Goal: Find specific page/section: Locate a particular part of the current website

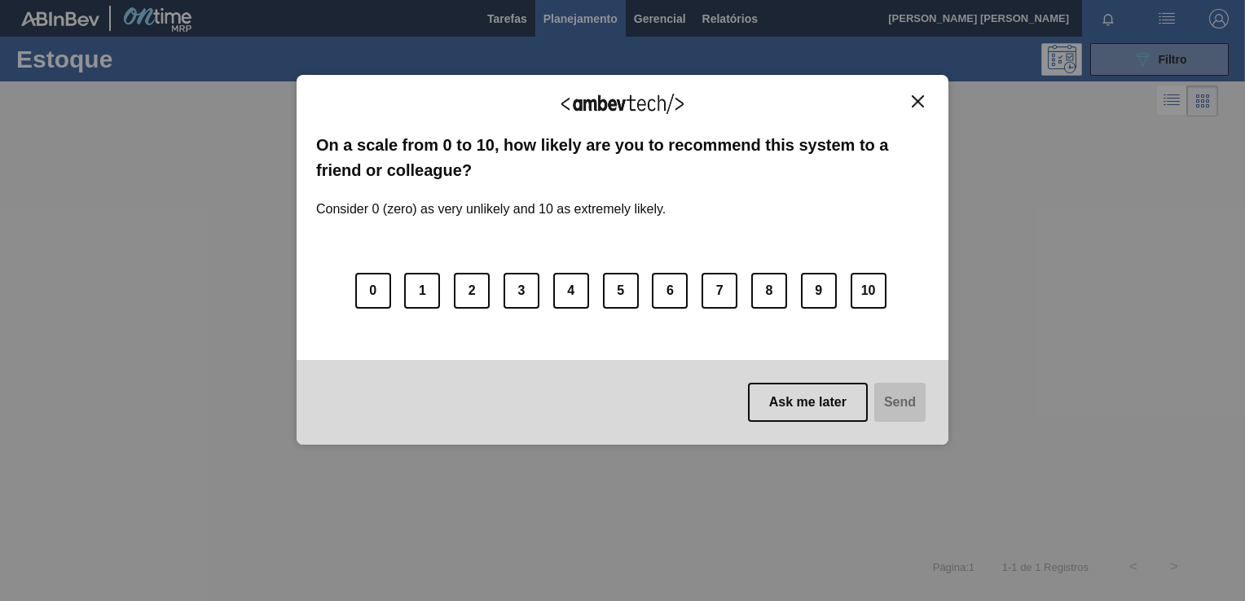
click at [920, 99] on img "Close" at bounding box center [918, 101] width 12 height 12
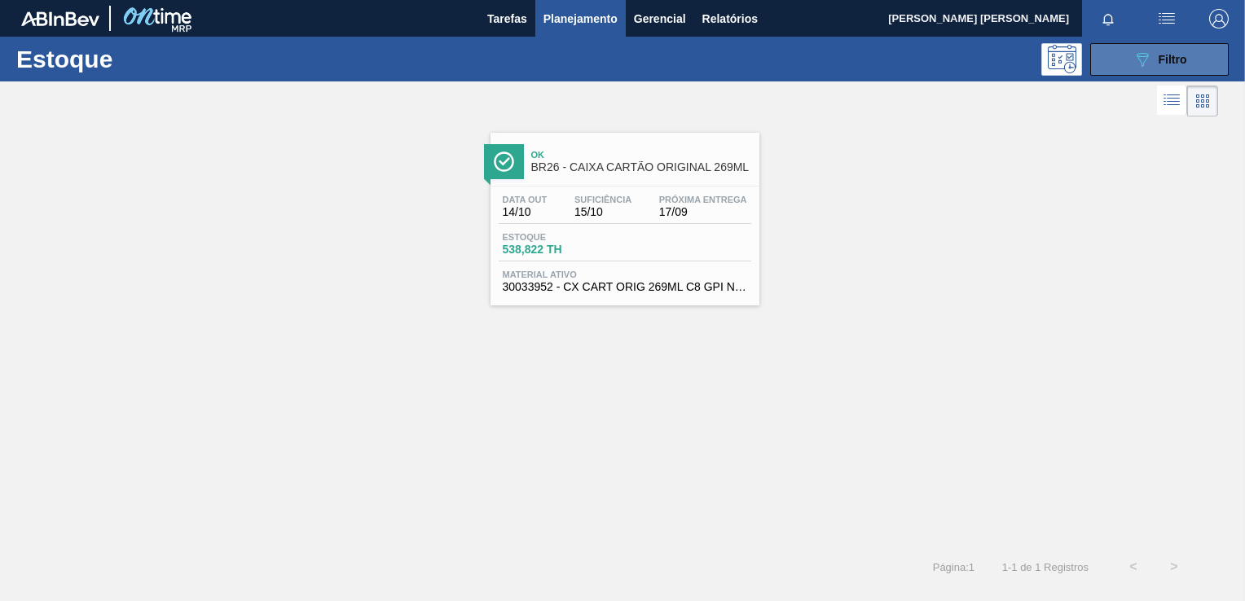
click at [1099, 60] on button "089F7B8B-B2A5-4AFE-B5C0-19BA573D28AC Filtro" at bounding box center [1159, 59] width 139 height 33
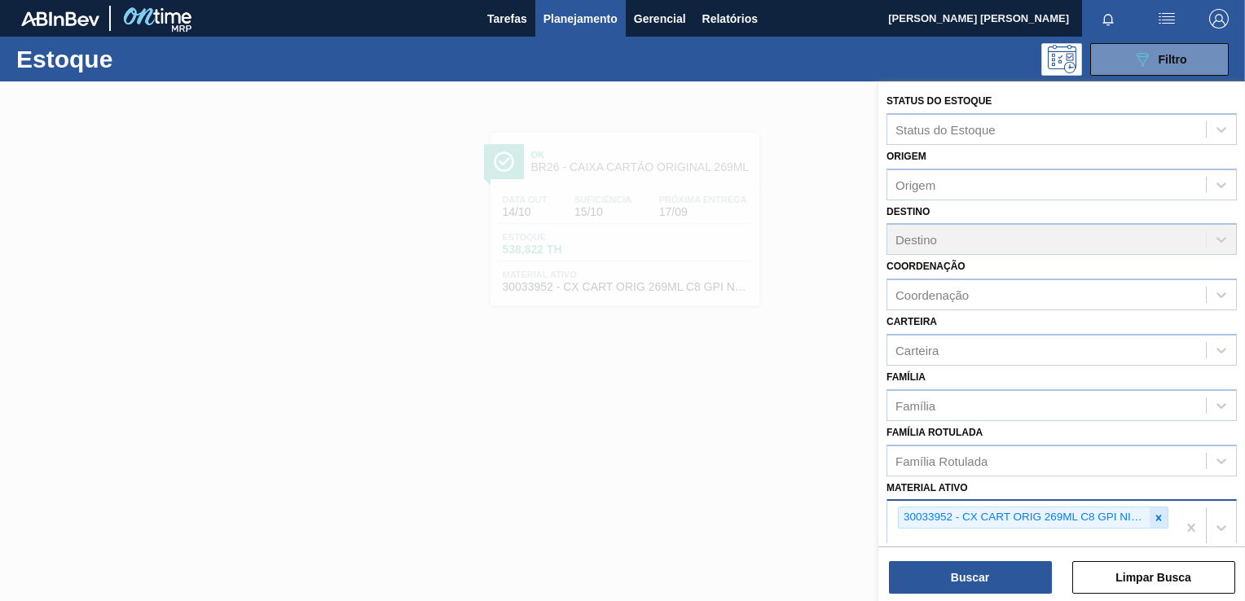
click at [1164, 518] on div at bounding box center [1159, 518] width 18 height 20
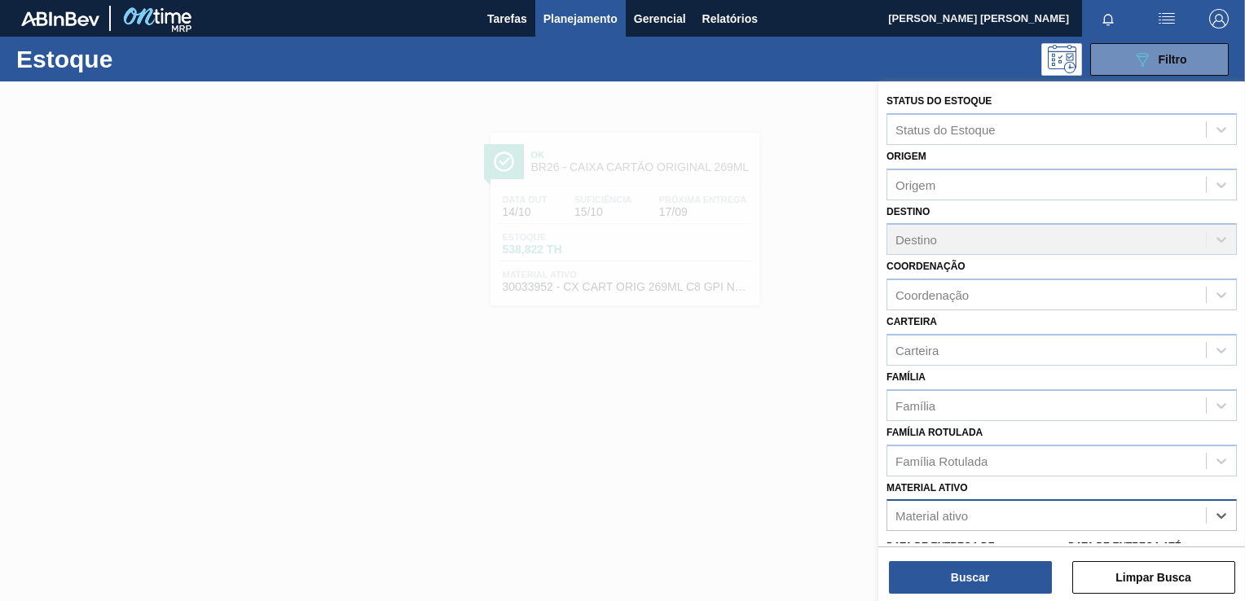
scroll to position [2, 0]
paste ativo "20002417"
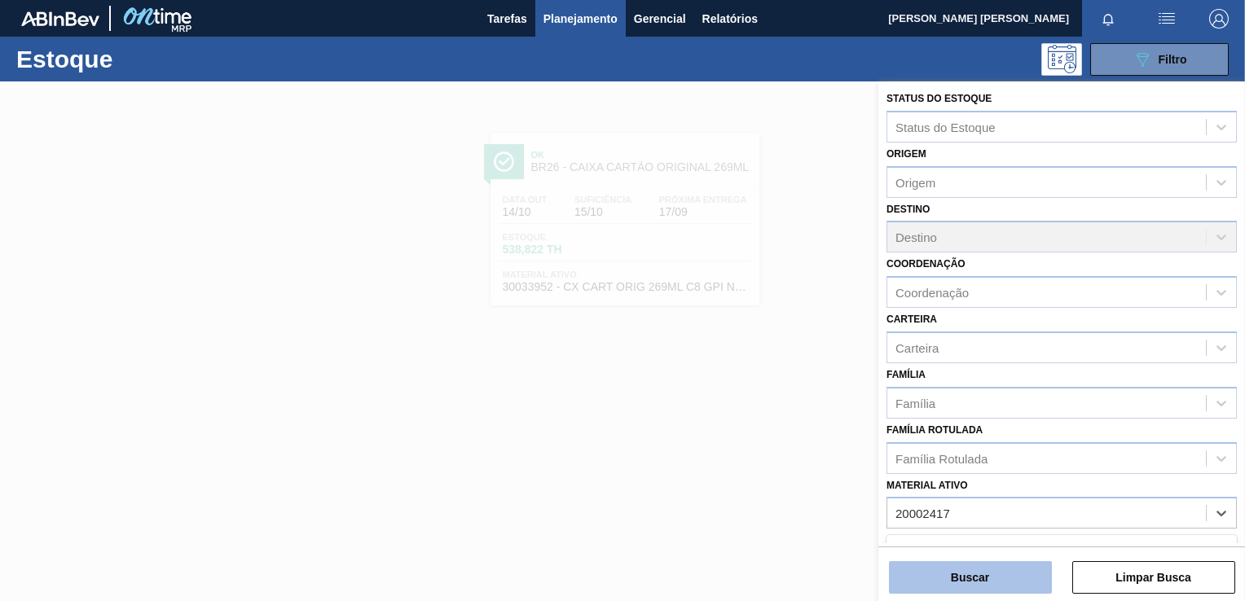
type ativo "20002417"
click at [971, 577] on button "Buscar" at bounding box center [970, 577] width 163 height 33
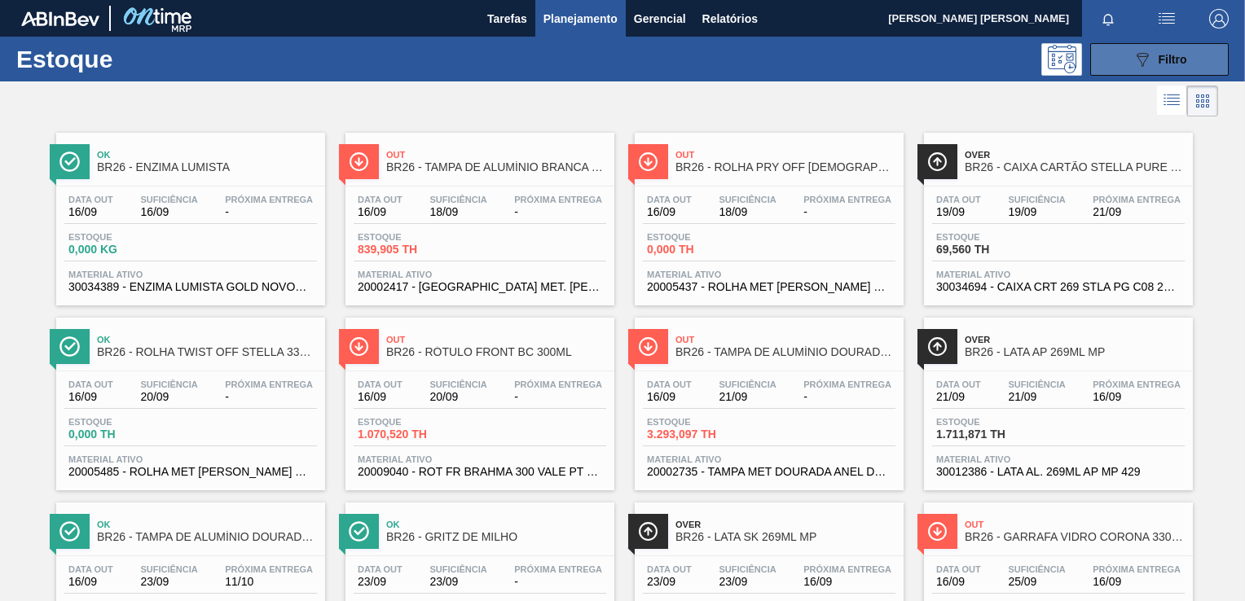
click at [1175, 70] on button "089F7B8B-B2A5-4AFE-B5C0-19BA573D28AC Filtro" at bounding box center [1159, 59] width 139 height 33
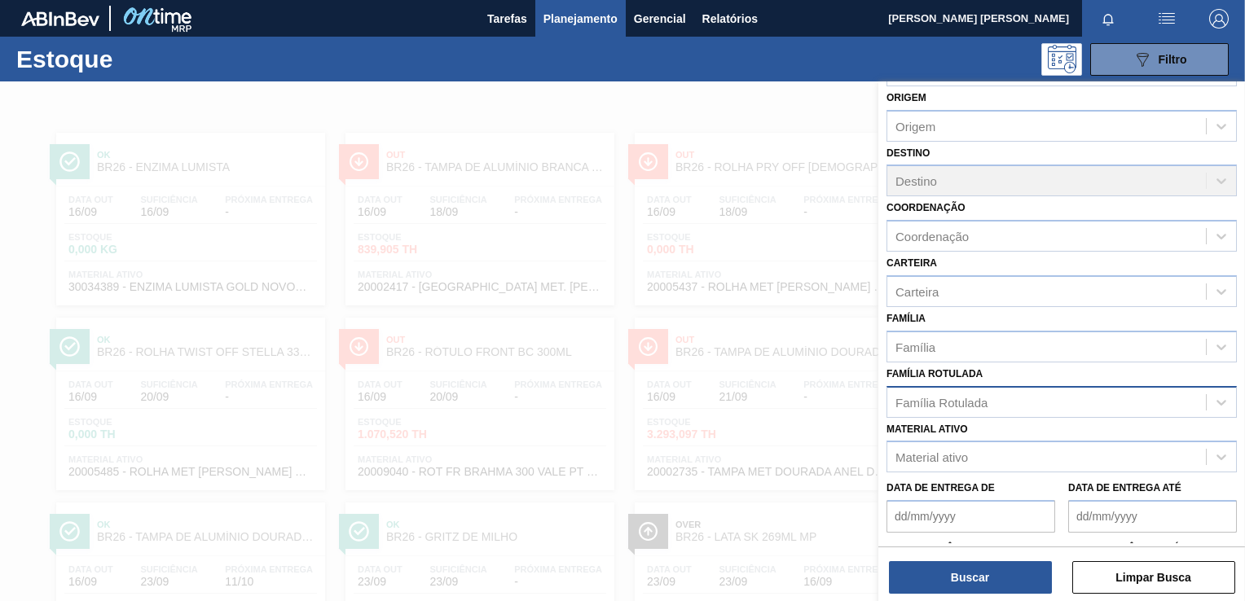
scroll to position [165, 0]
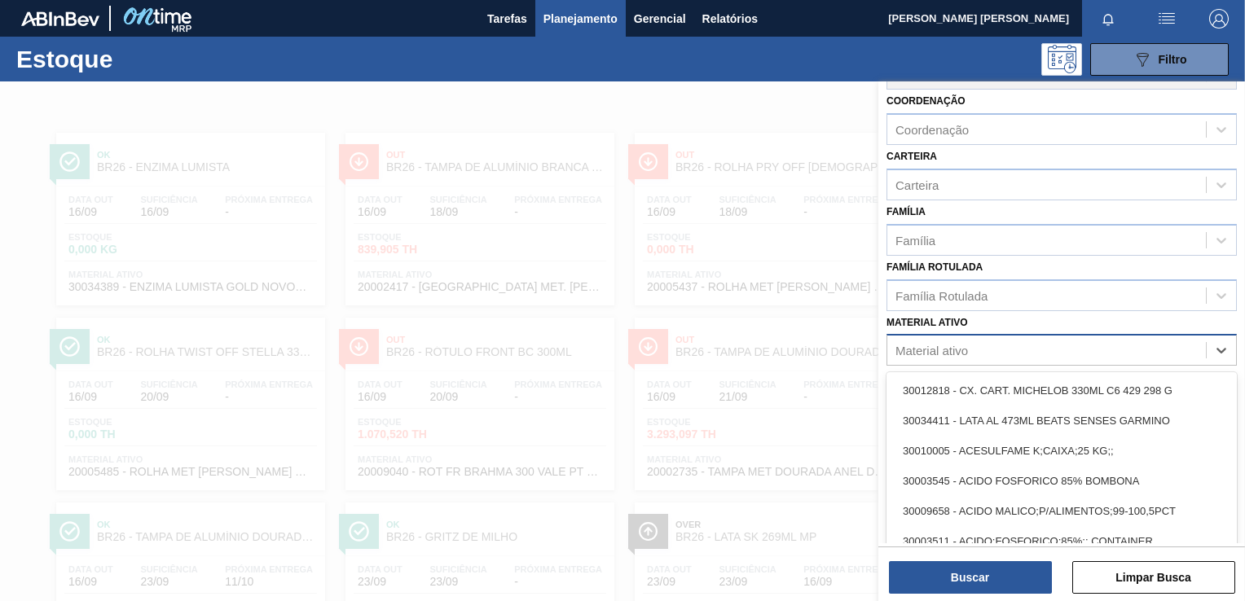
click at [922, 344] on div "Material ativo" at bounding box center [932, 351] width 73 height 14
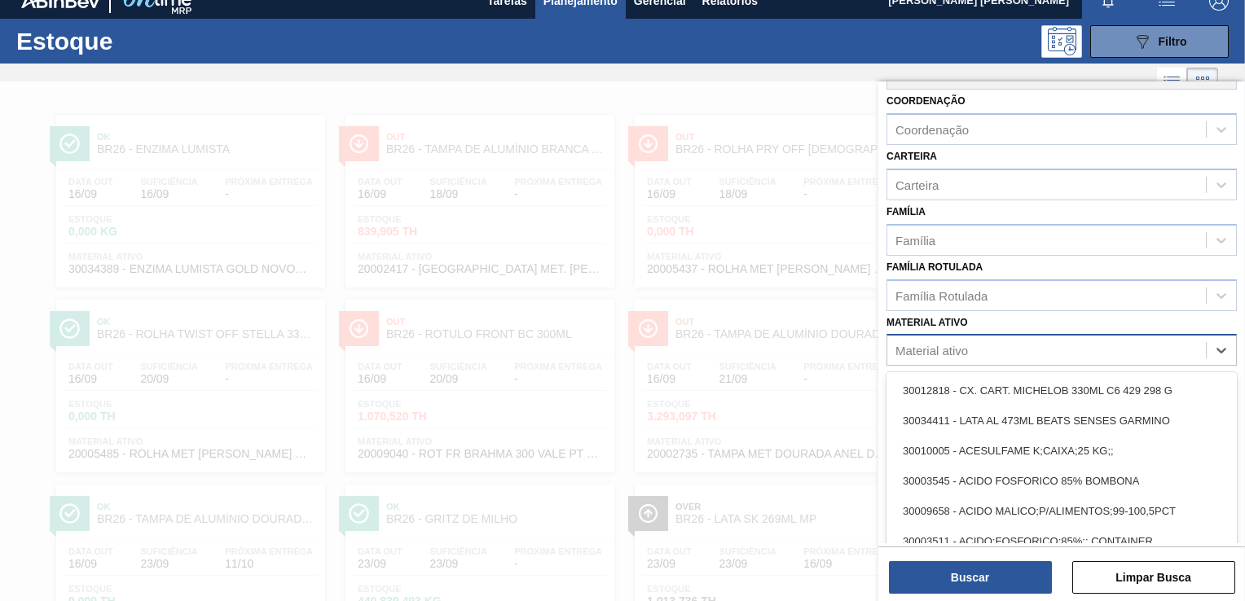
paste ativo "20002417"
type ativo "20002417"
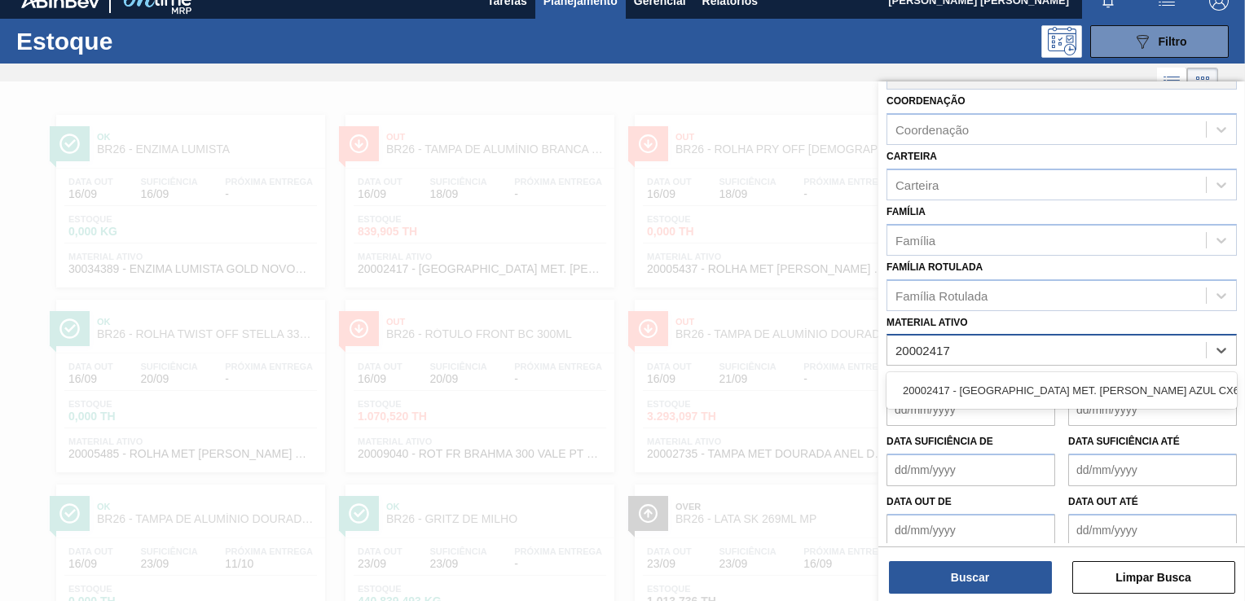
click at [943, 383] on div "20002417 - [GEOGRAPHIC_DATA] MET. [PERSON_NAME] AZUL CX600" at bounding box center [1062, 391] width 350 height 30
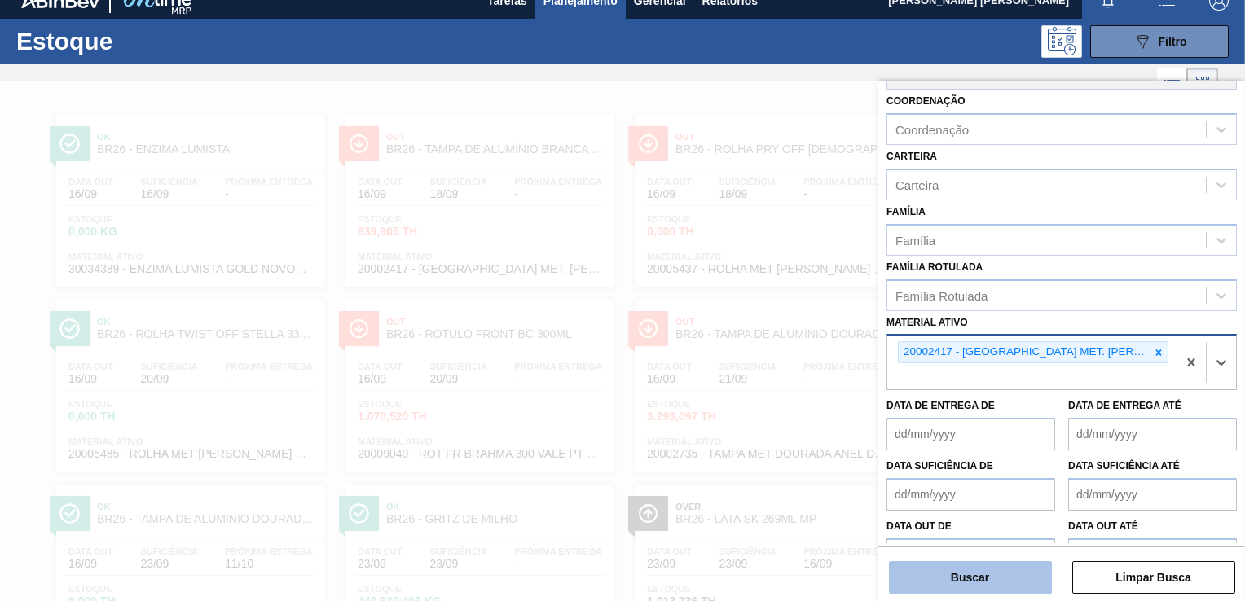
click at [963, 582] on button "Buscar" at bounding box center [970, 577] width 163 height 33
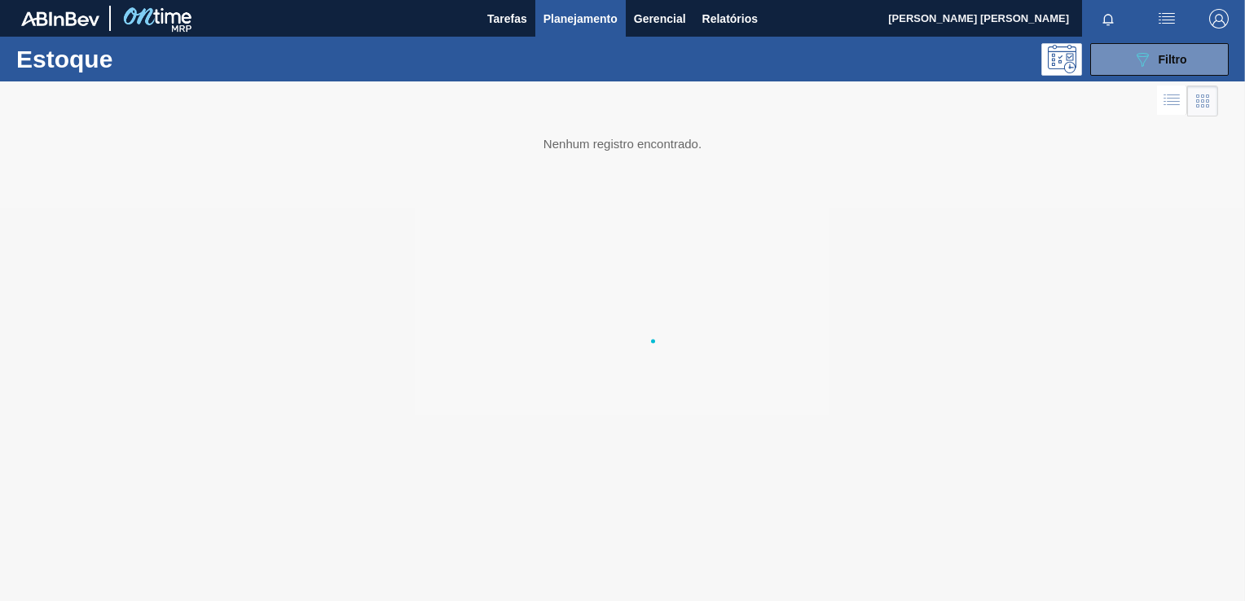
scroll to position [0, 0]
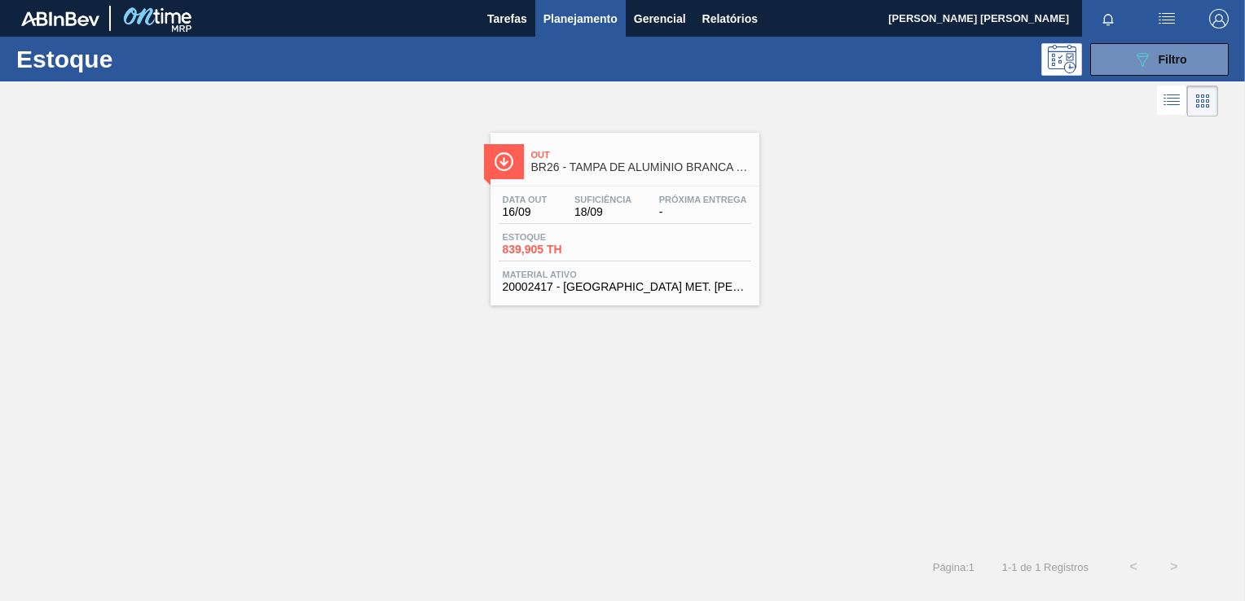
click at [624, 216] on span "18/09" at bounding box center [603, 212] width 57 height 12
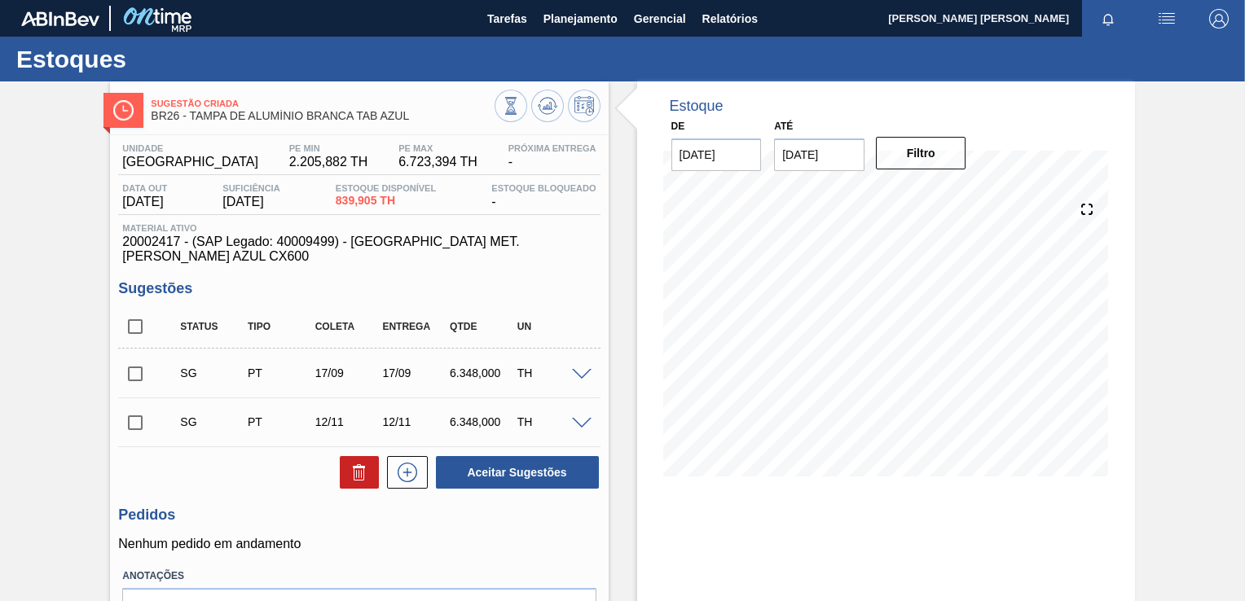
click at [76, 321] on div "Sugestão Criada BR26 - TAMPA DE ALUMÍNIO BRANCA TAB AZUL Unidade Uberlândia PE …" at bounding box center [622, 390] width 1245 height 619
